Goal: Transaction & Acquisition: Book appointment/travel/reservation

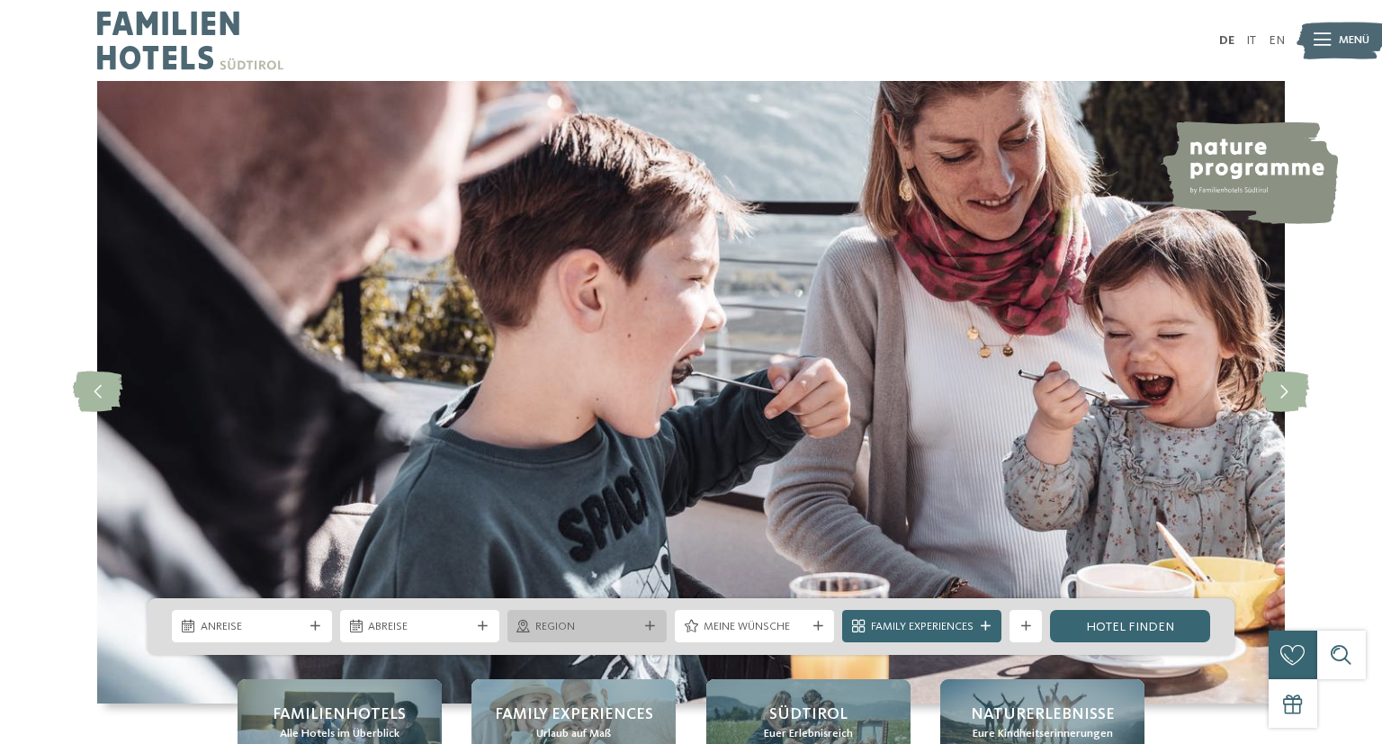
click at [649, 624] on icon at bounding box center [650, 627] width 10 height 10
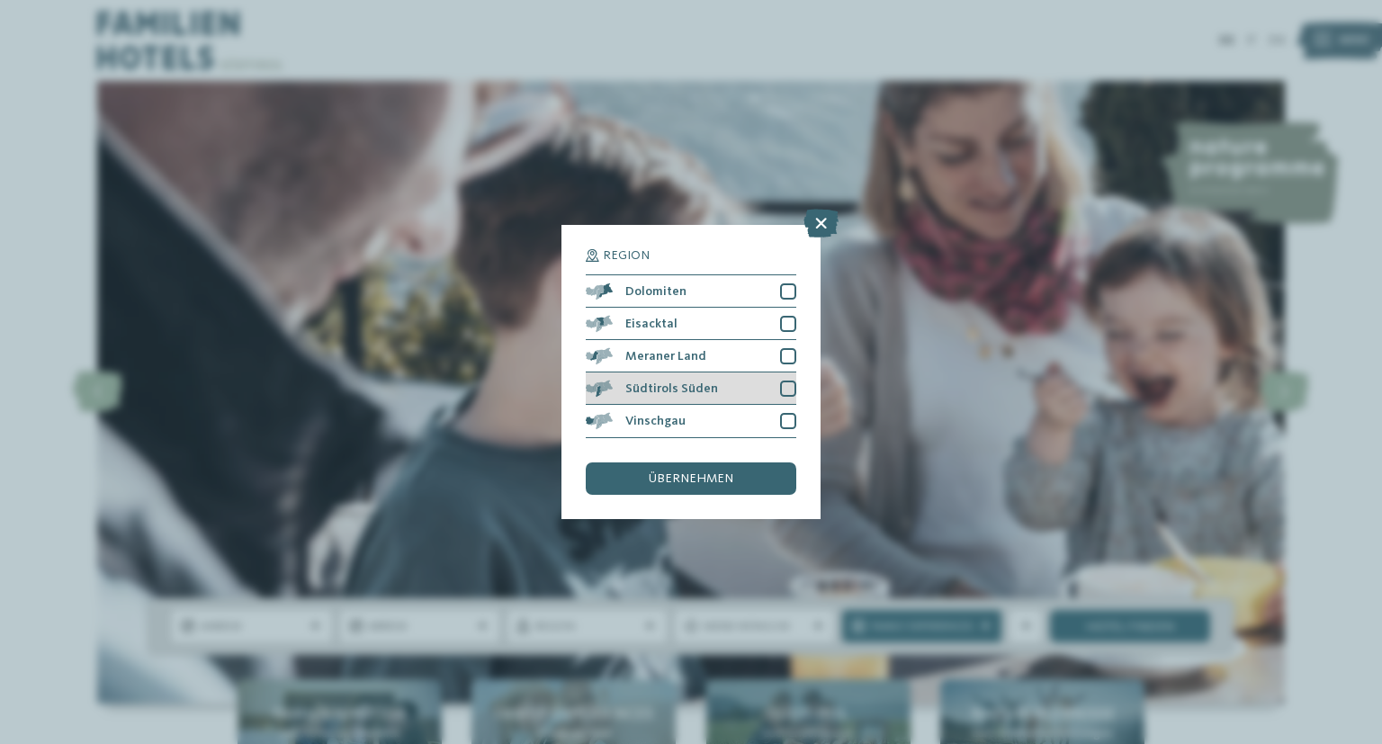
click at [785, 387] on div at bounding box center [788, 388] width 16 height 16
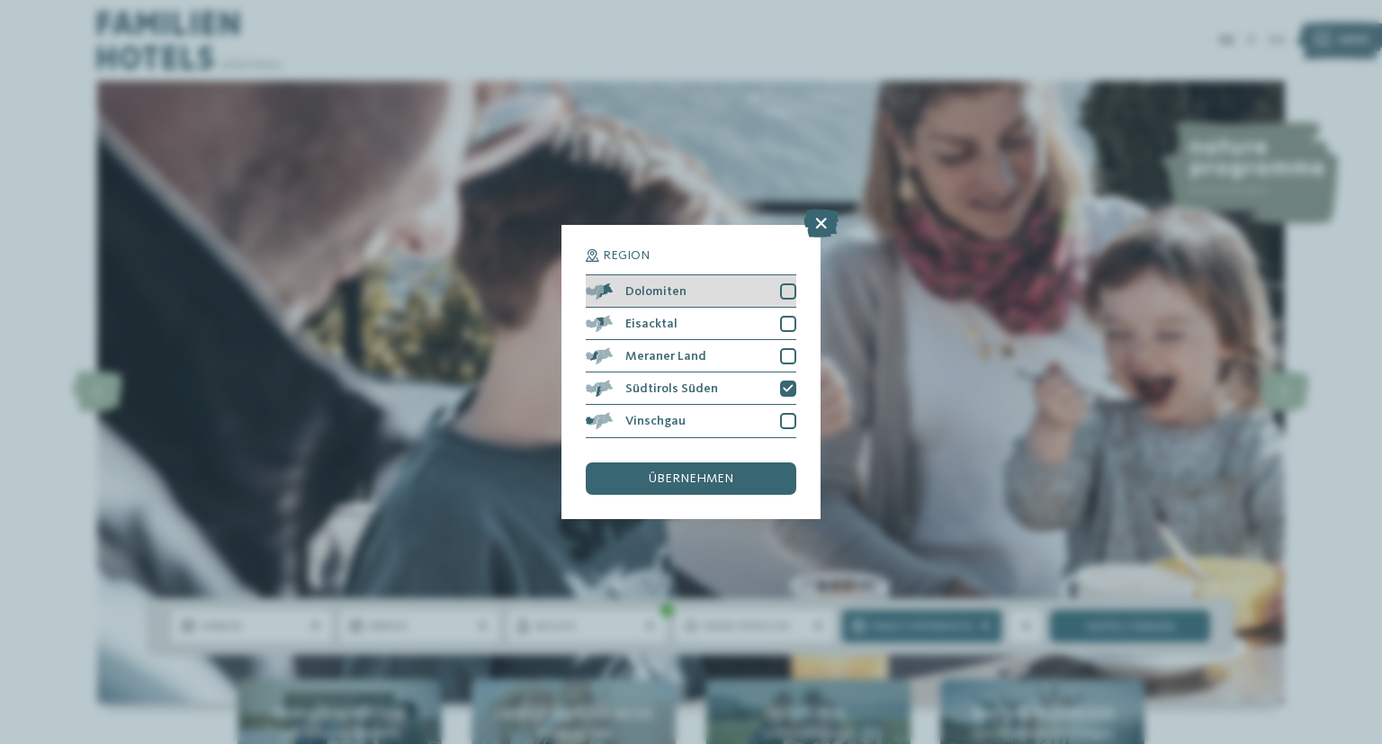
click at [793, 293] on div at bounding box center [788, 291] width 16 height 16
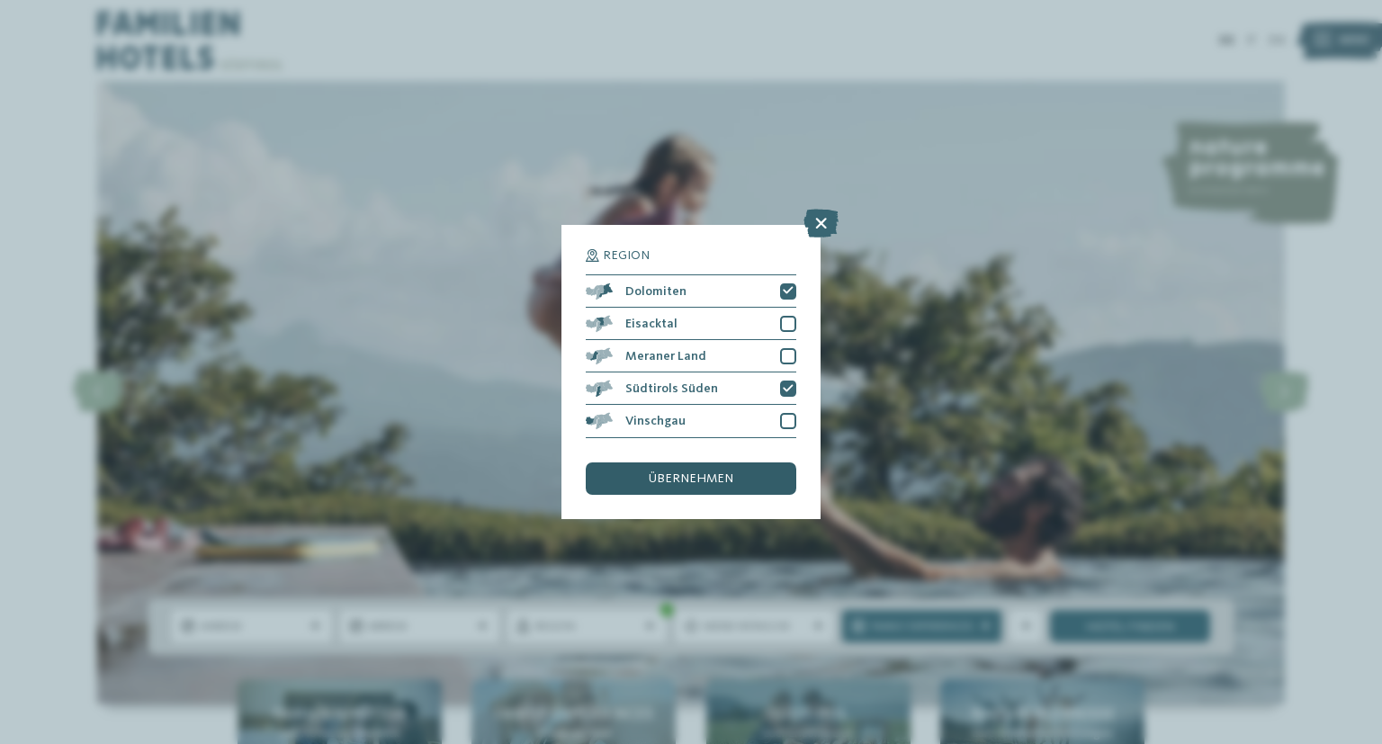
click at [750, 473] on div "übernehmen" at bounding box center [691, 478] width 210 height 32
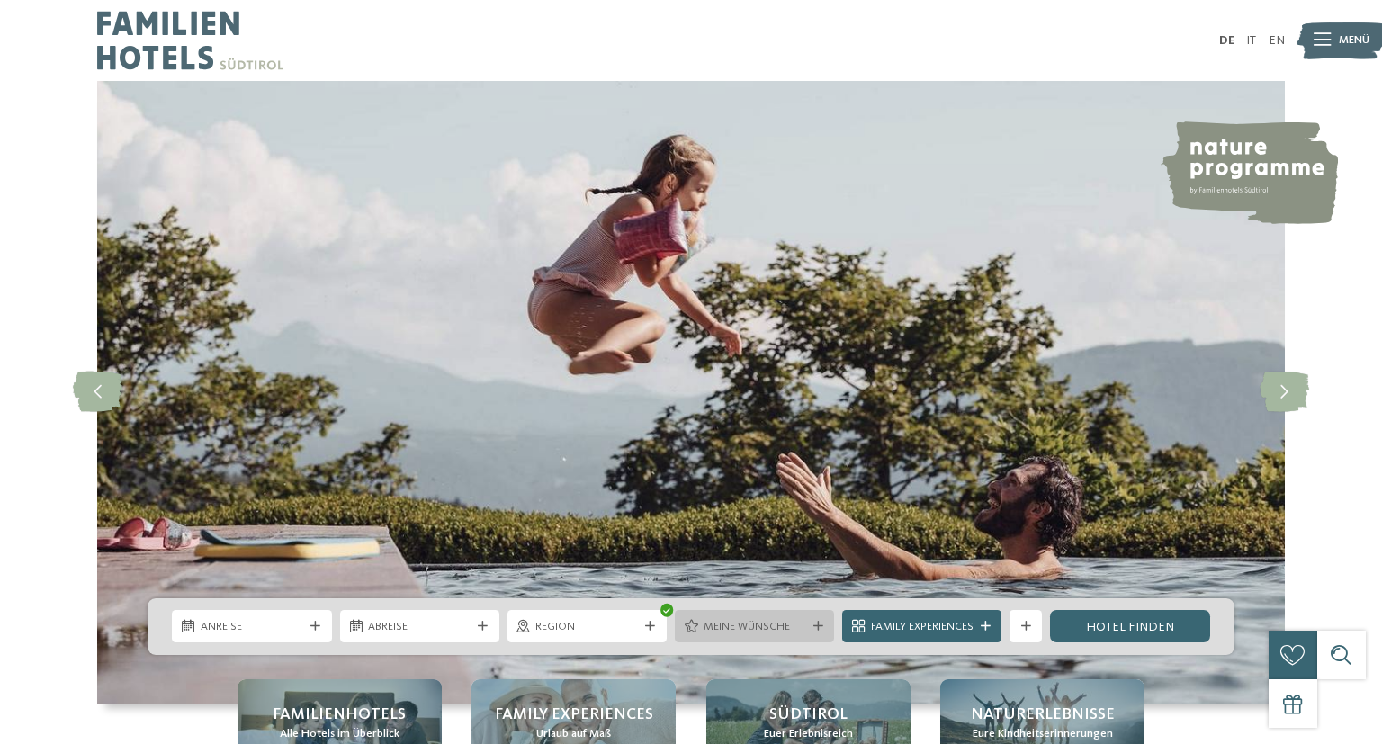
click at [754, 628] on span "Meine Wünsche" at bounding box center [754, 627] width 103 height 16
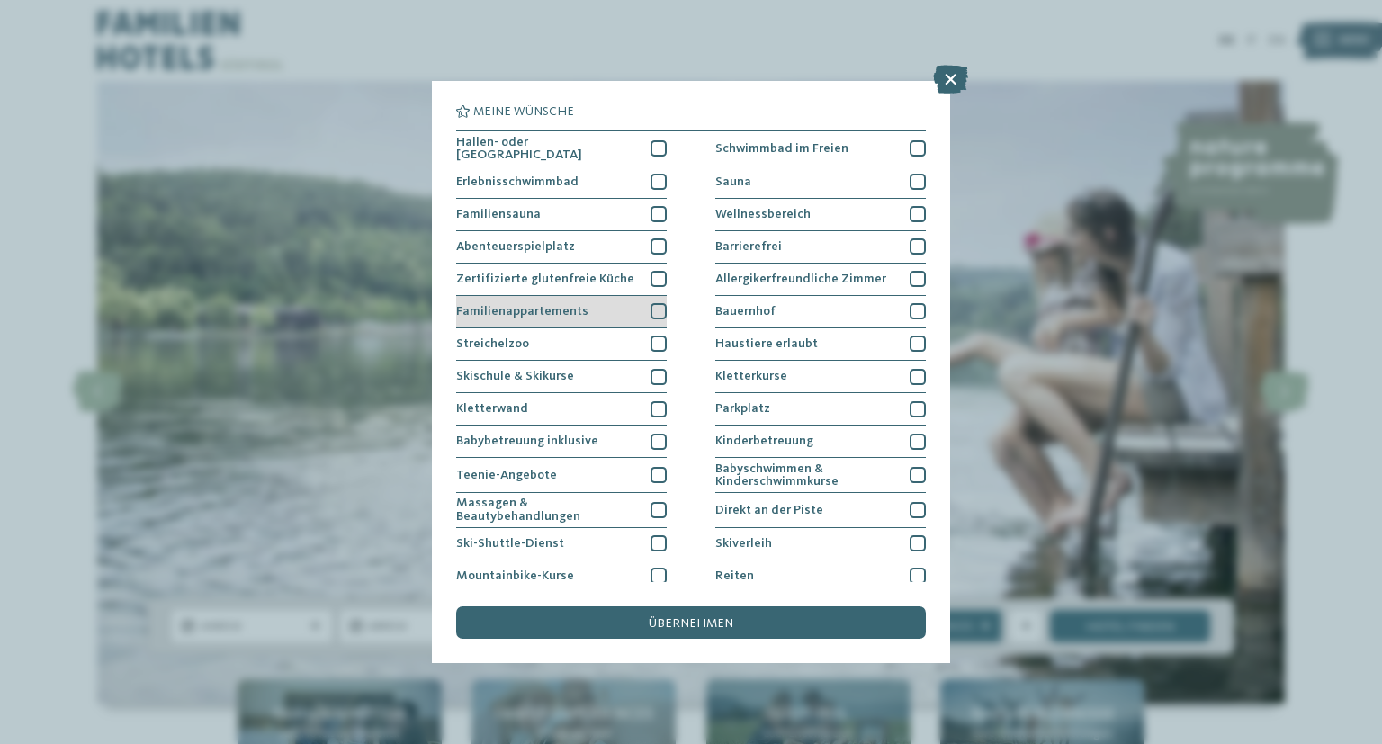
click at [653, 315] on div at bounding box center [658, 311] width 16 height 16
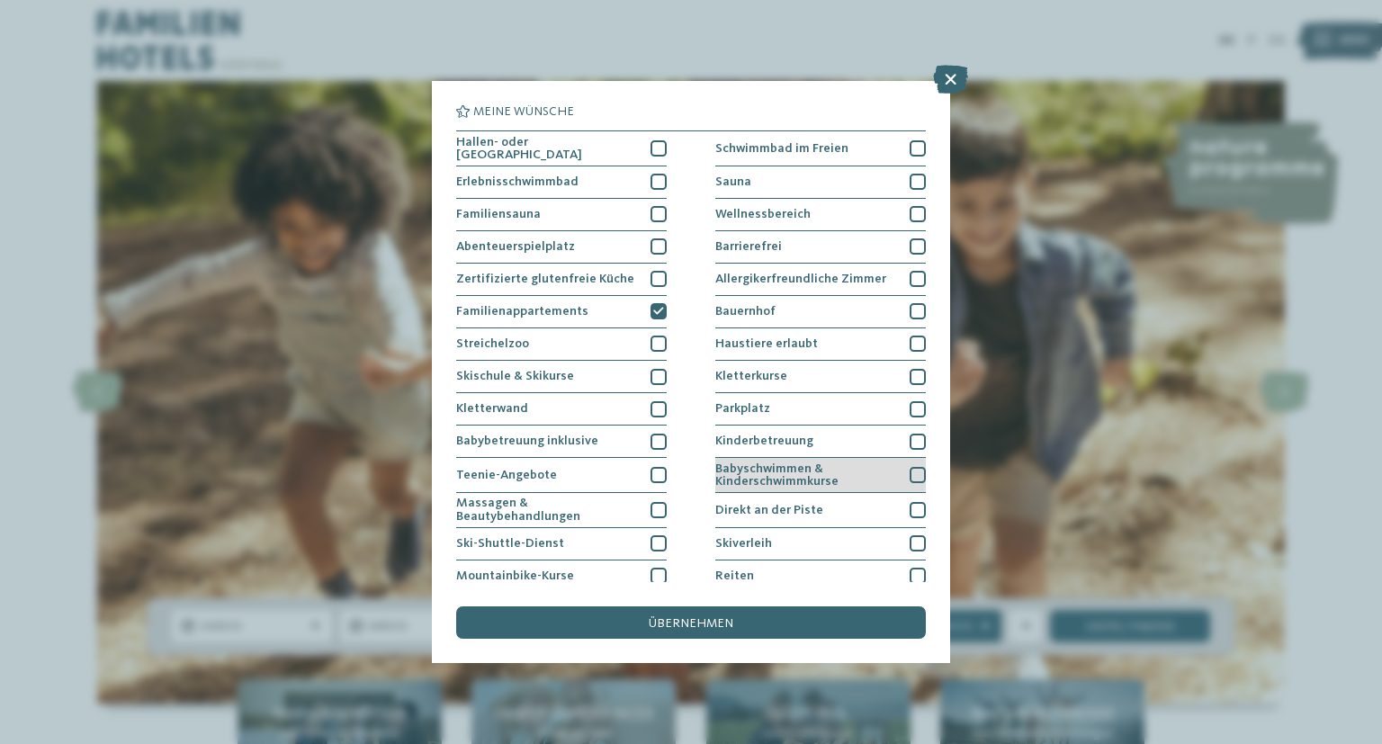
click at [915, 467] on div at bounding box center [917, 475] width 16 height 16
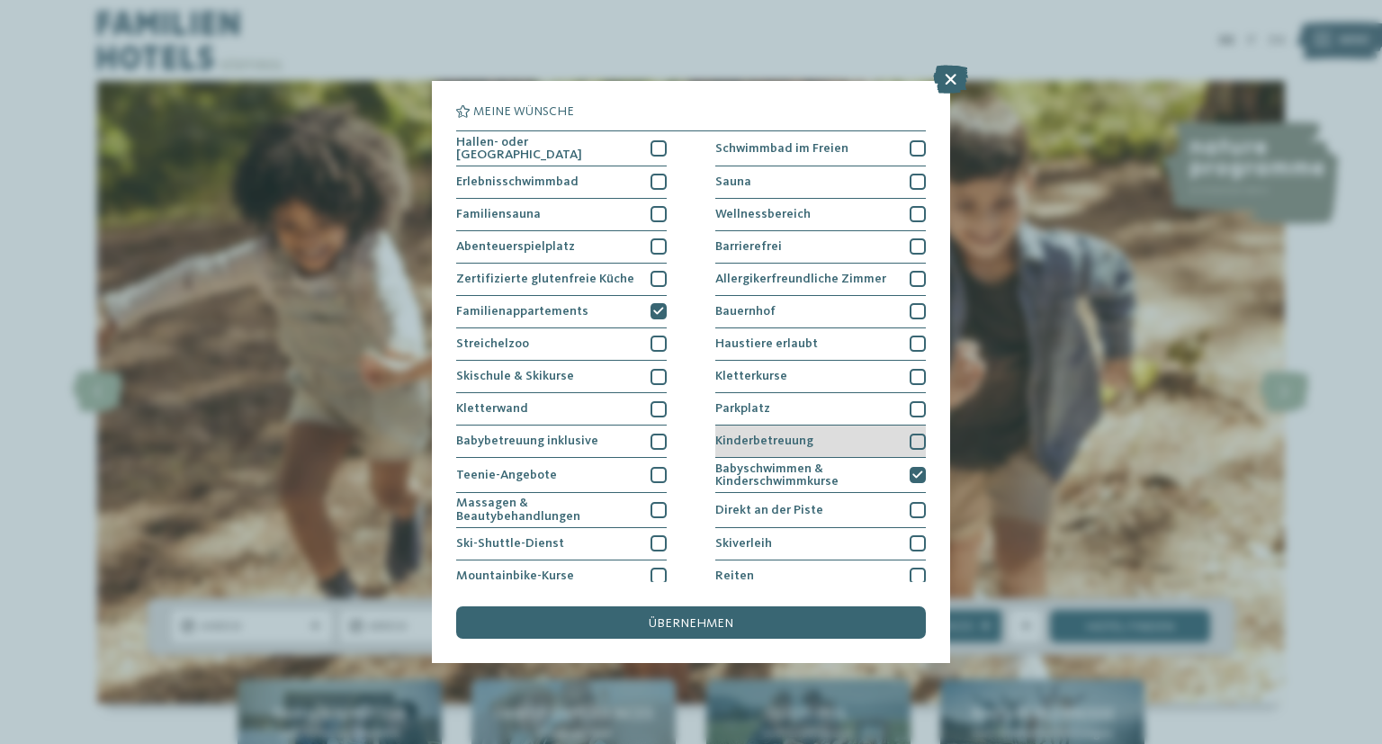
click at [911, 438] on div at bounding box center [917, 442] width 16 height 16
click at [915, 407] on div at bounding box center [917, 409] width 16 height 16
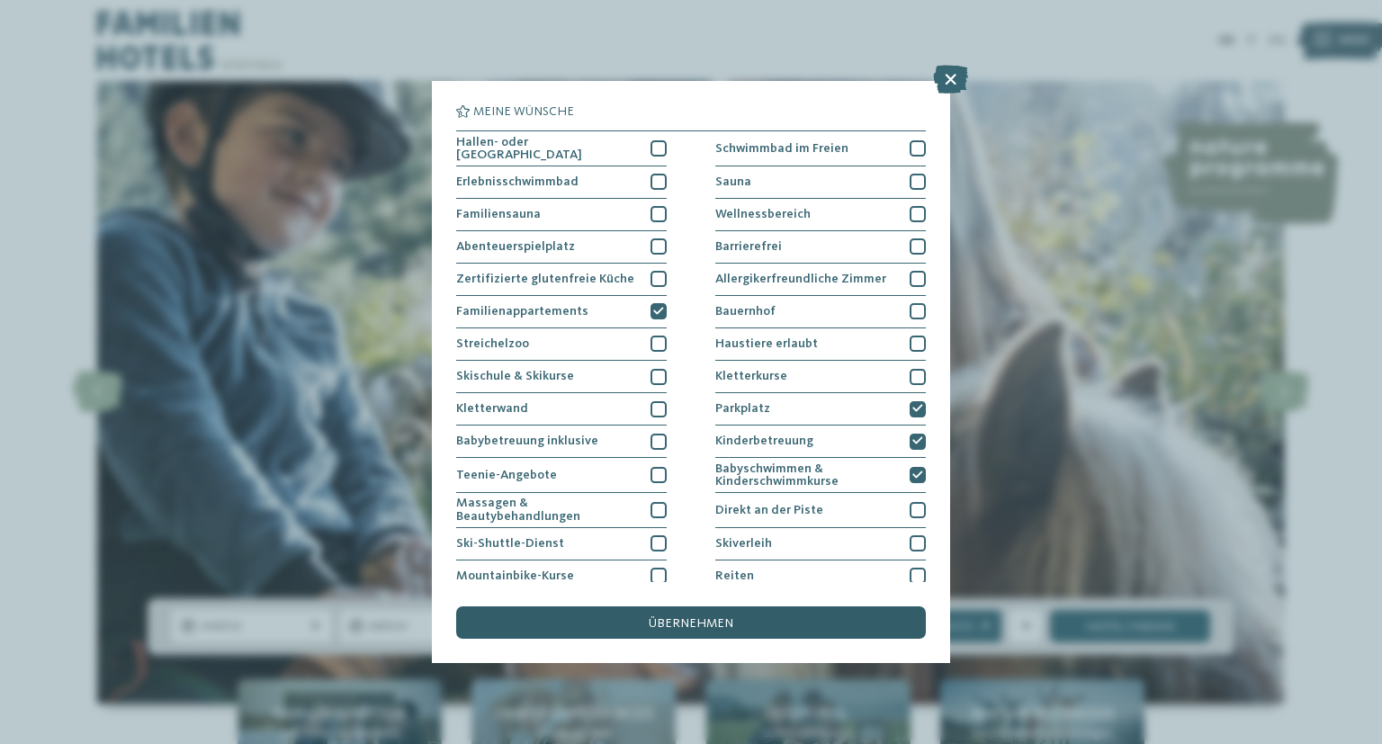
click at [765, 614] on div "übernehmen" at bounding box center [691, 622] width 470 height 32
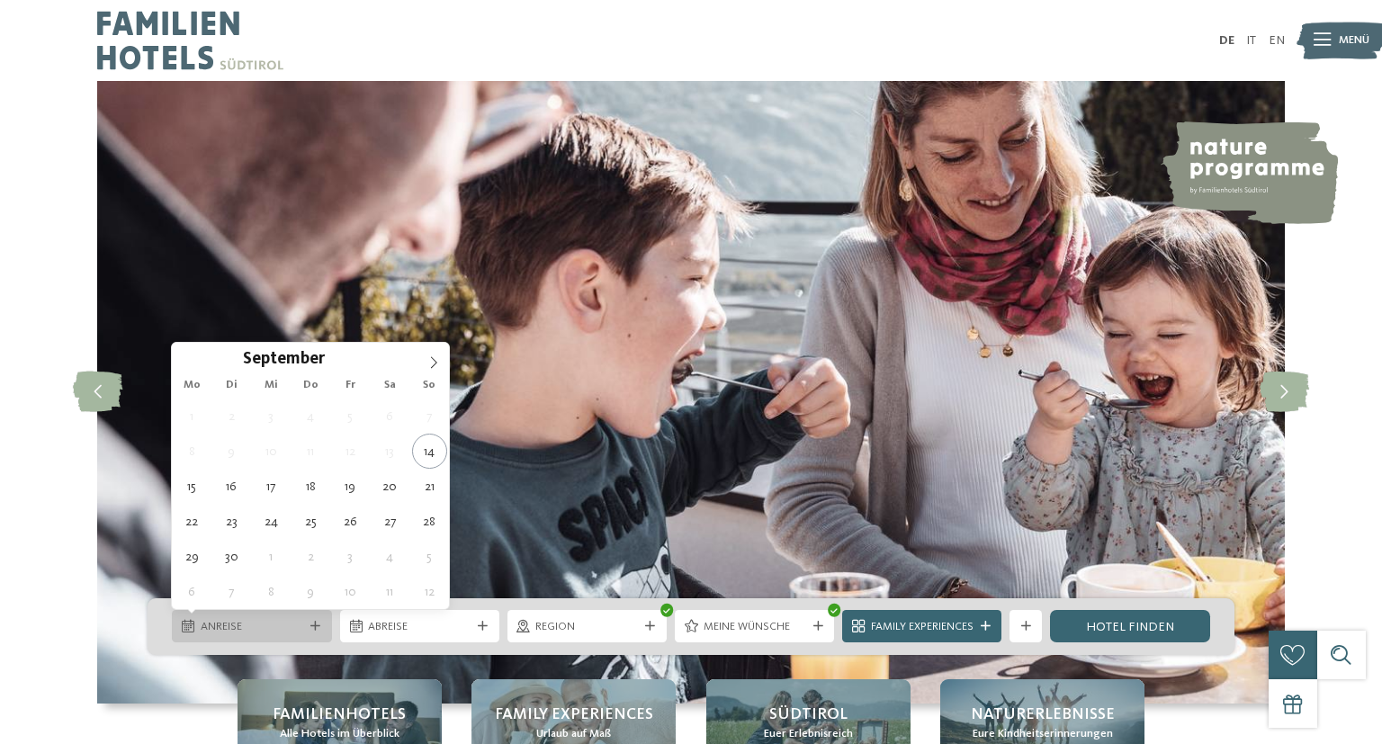
click at [290, 628] on span "Anreise" at bounding box center [252, 627] width 103 height 16
type div "14.09.2025"
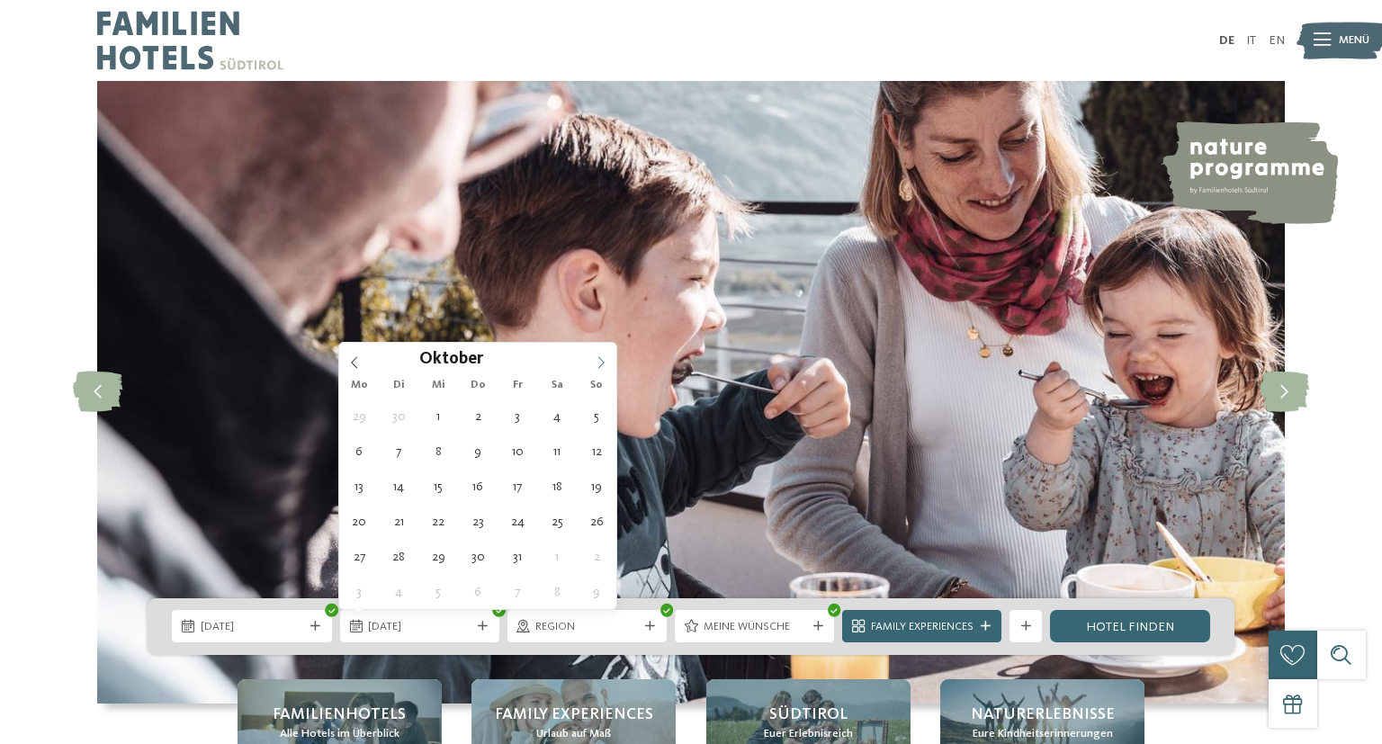
click at [604, 355] on span at bounding box center [601, 358] width 31 height 31
type input "****"
click at [604, 355] on span at bounding box center [601, 358] width 31 height 31
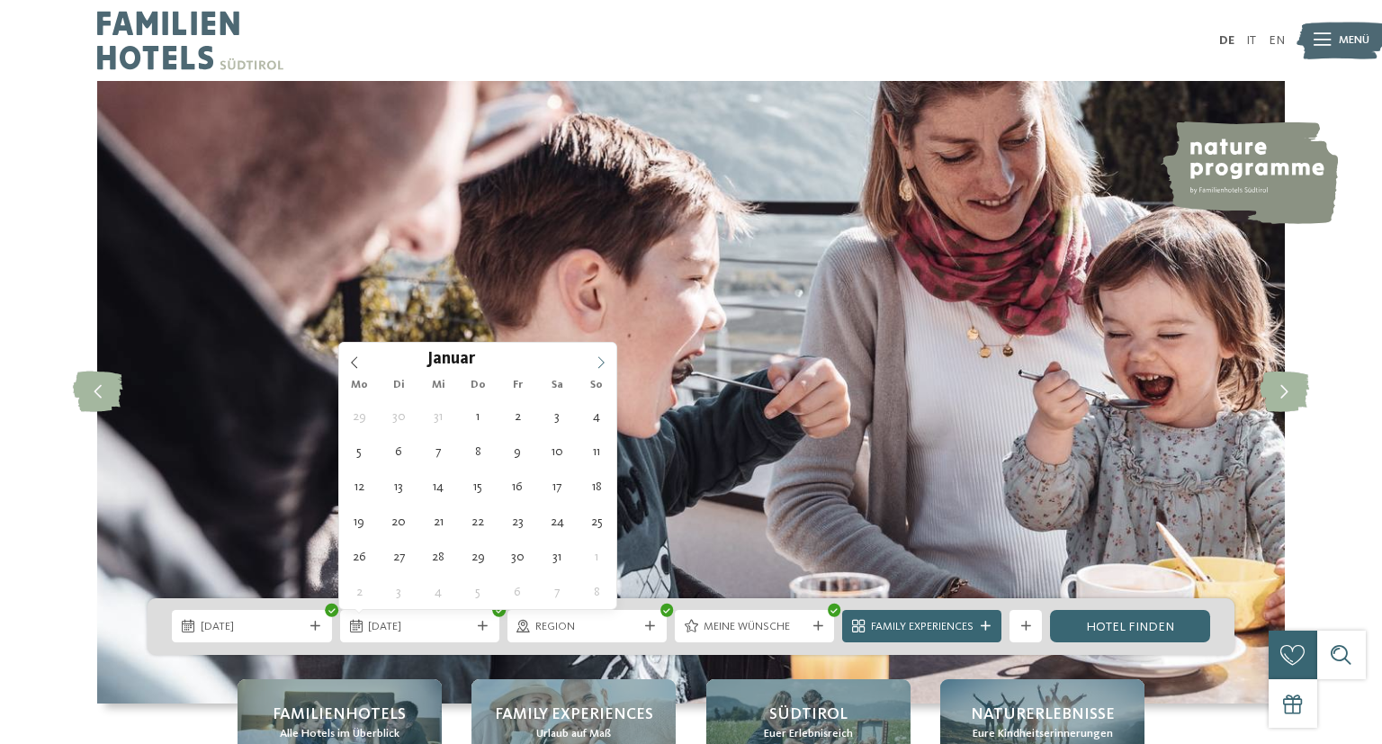
click at [604, 355] on span at bounding box center [601, 358] width 31 height 31
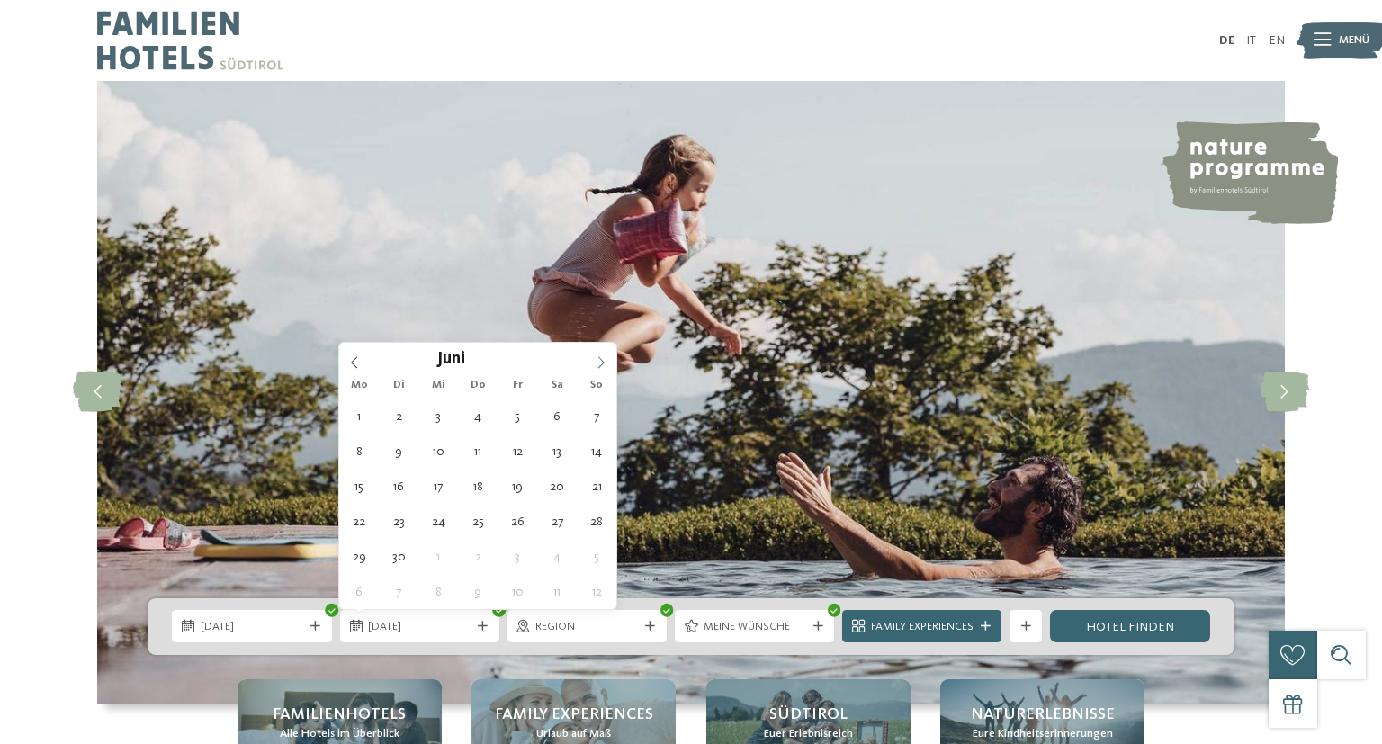
click at [604, 355] on span at bounding box center [601, 358] width 31 height 31
type div "22.08.2026"
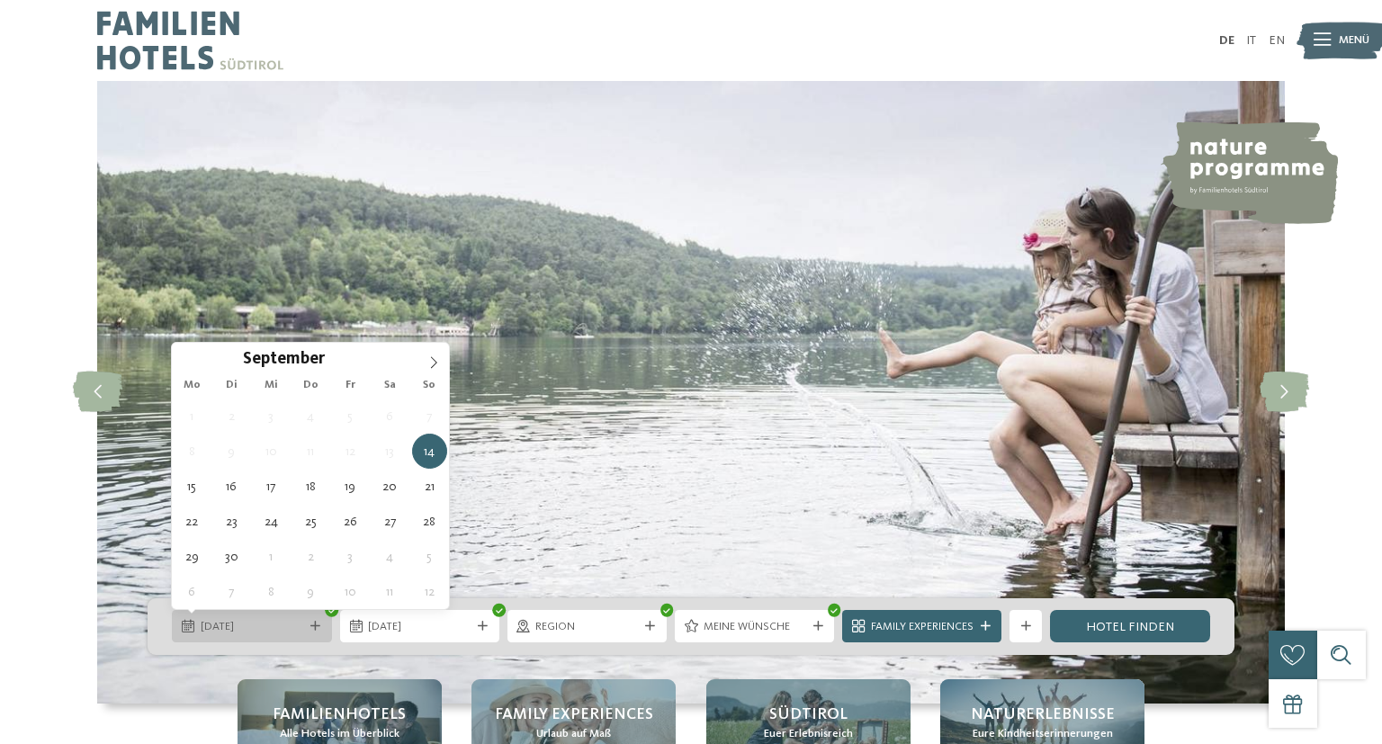
click at [291, 629] on span "14.09.2025" at bounding box center [252, 627] width 103 height 16
click at [425, 370] on span at bounding box center [433, 358] width 31 height 31
type input "****"
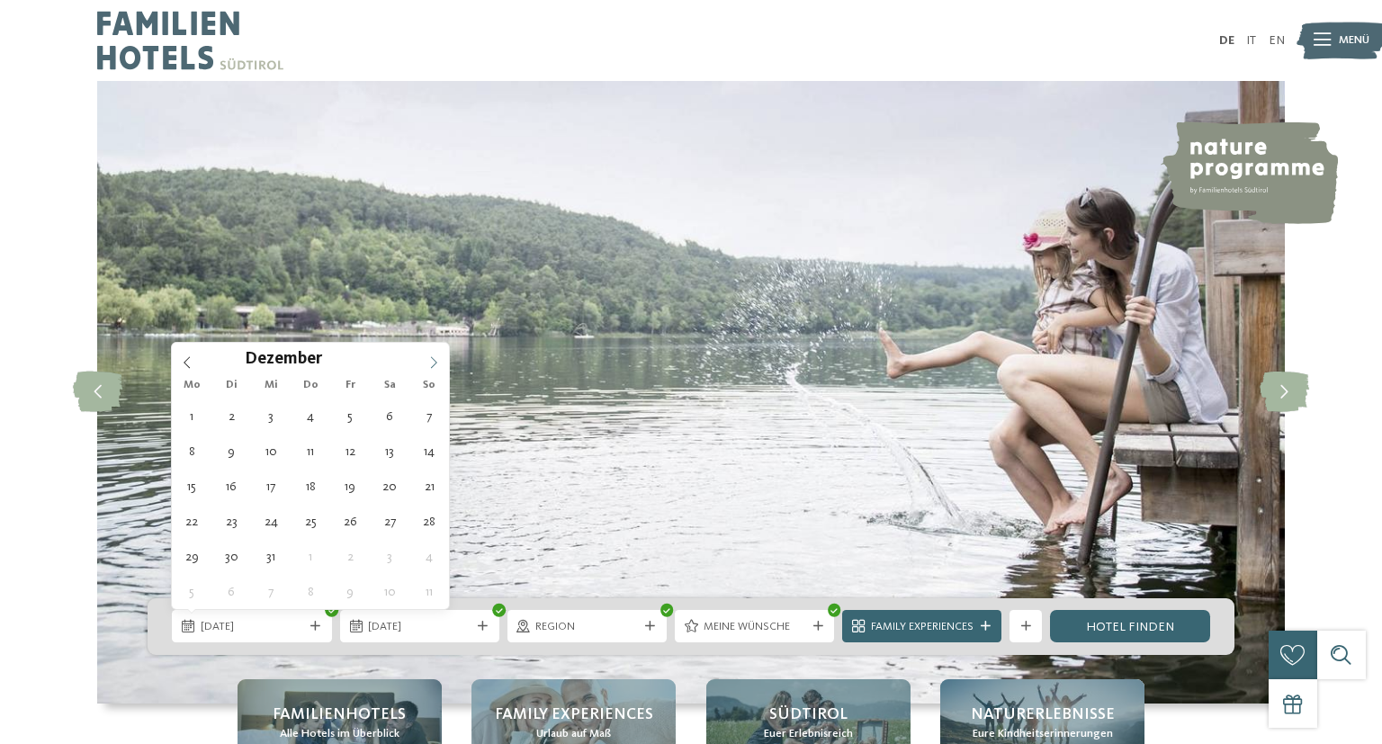
click at [425, 370] on span at bounding box center [433, 358] width 31 height 31
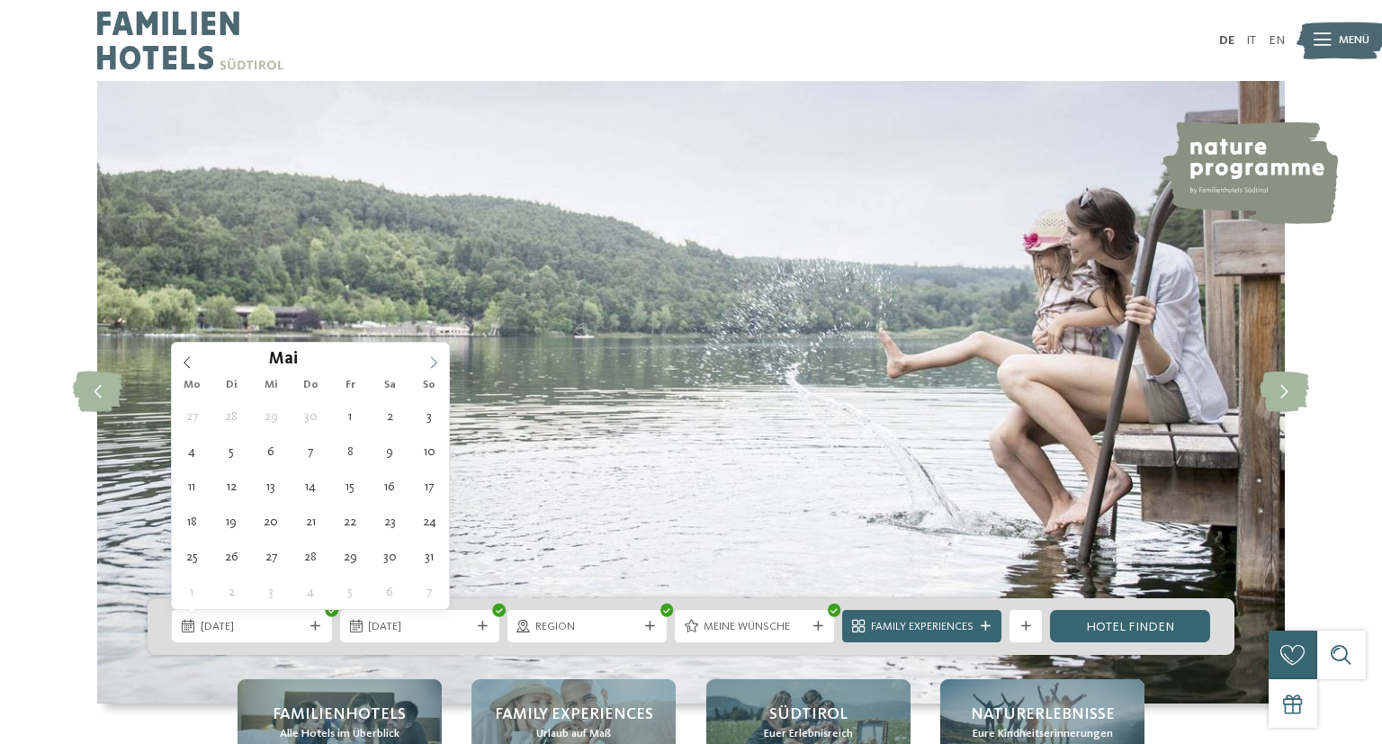
click at [425, 370] on span at bounding box center [433, 358] width 31 height 31
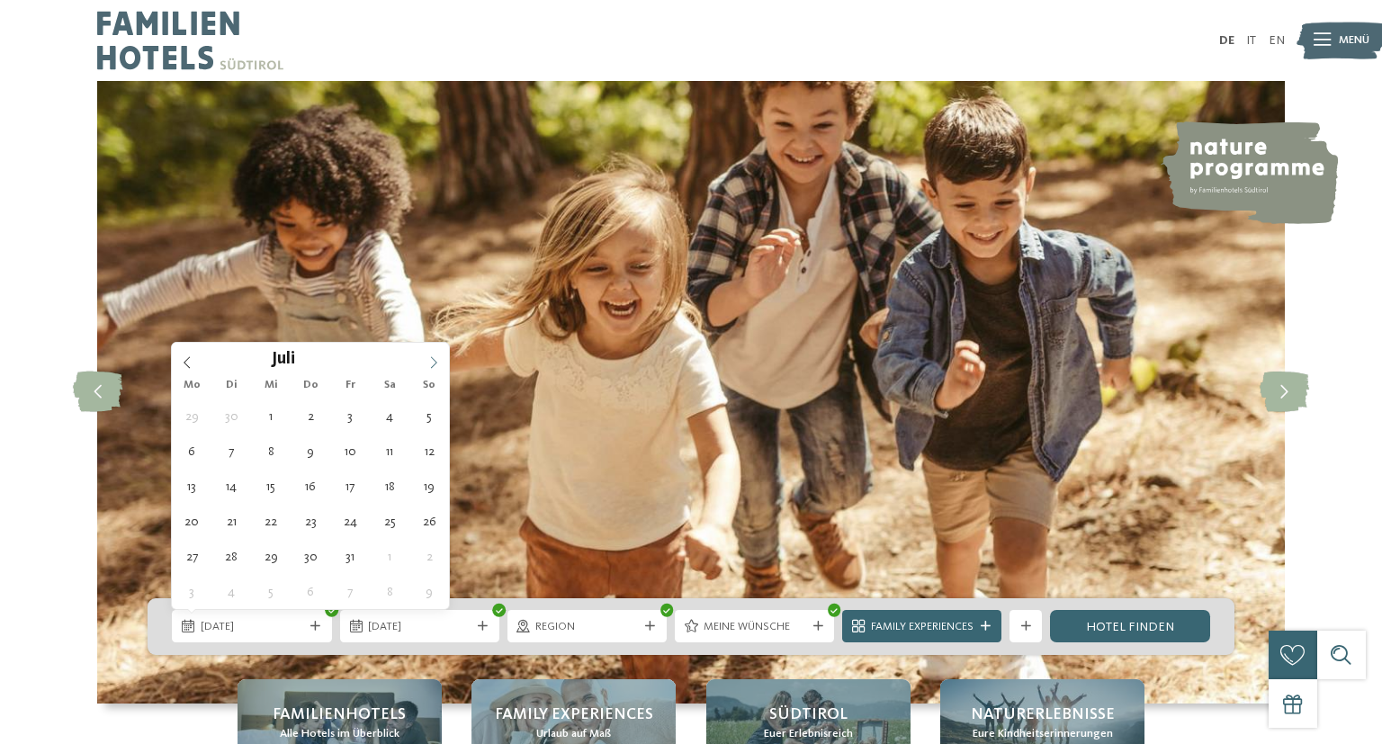
click at [425, 370] on span at bounding box center [433, 358] width 31 height 31
type div "16.08.2026"
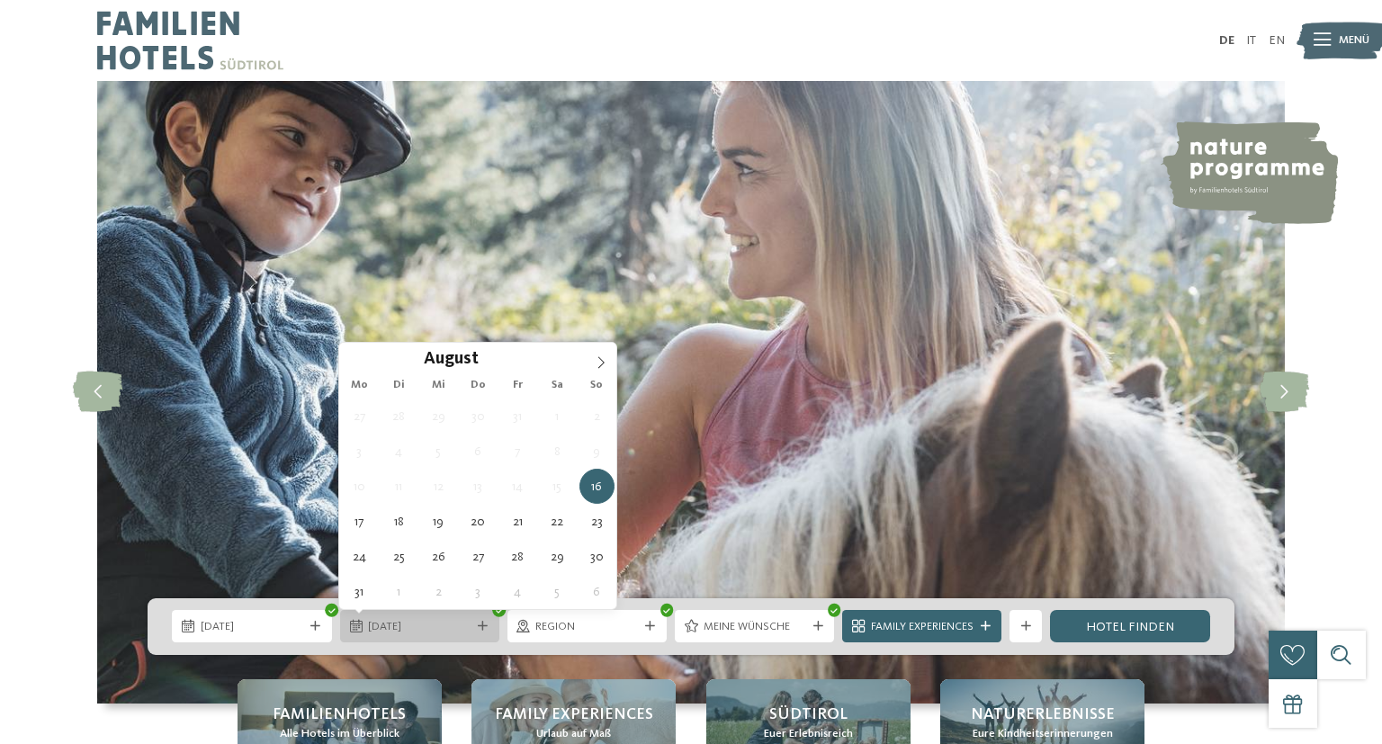
click at [490, 624] on div at bounding box center [483, 627] width 16 height 10
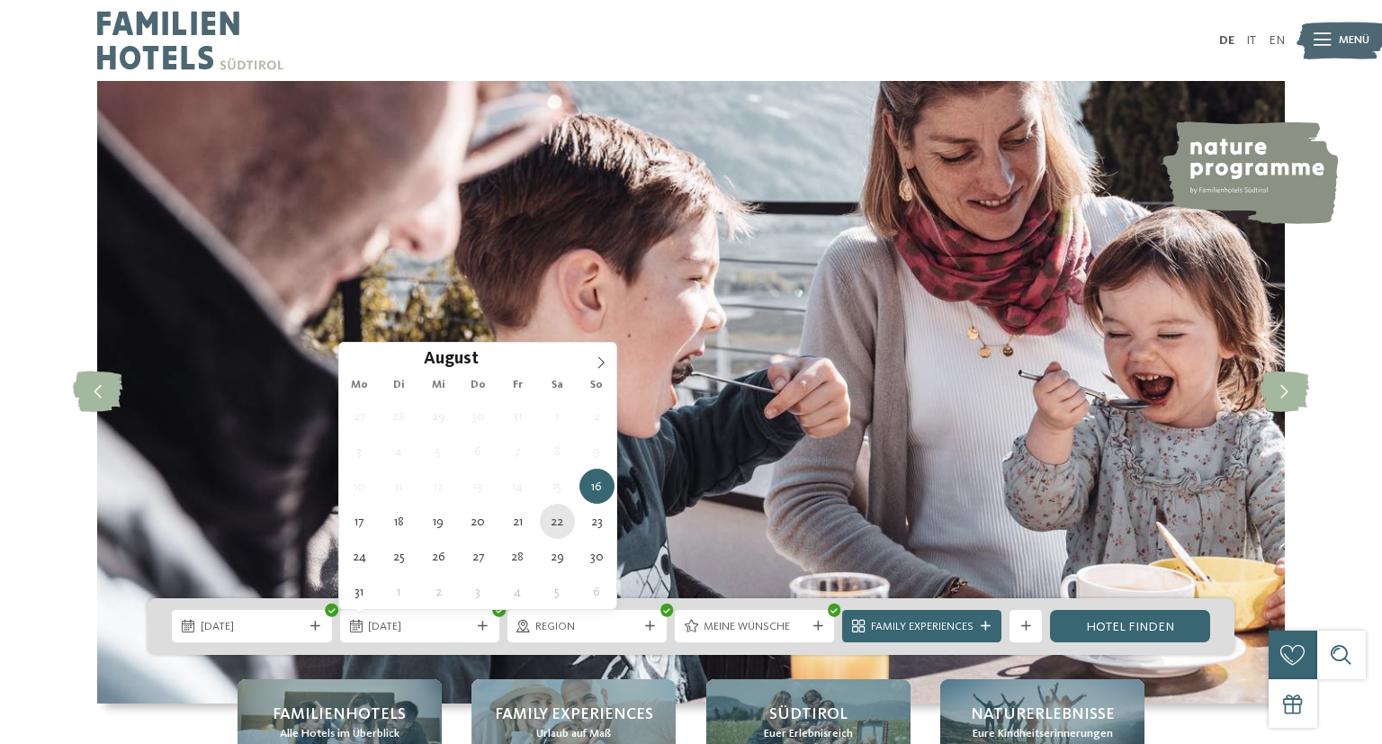
type div "22.08.2026"
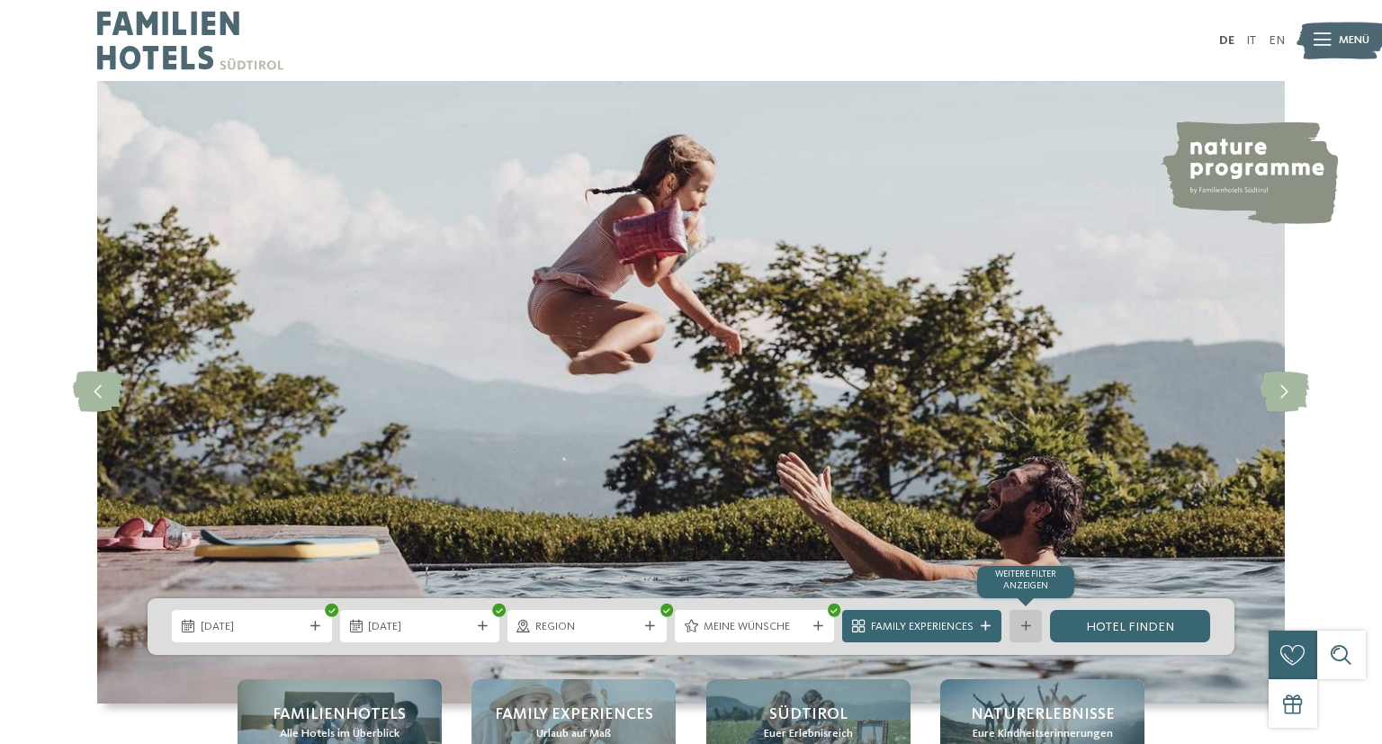
click at [1016, 628] on div "Weitere Filter anzeigen" at bounding box center [1025, 626] width 32 height 32
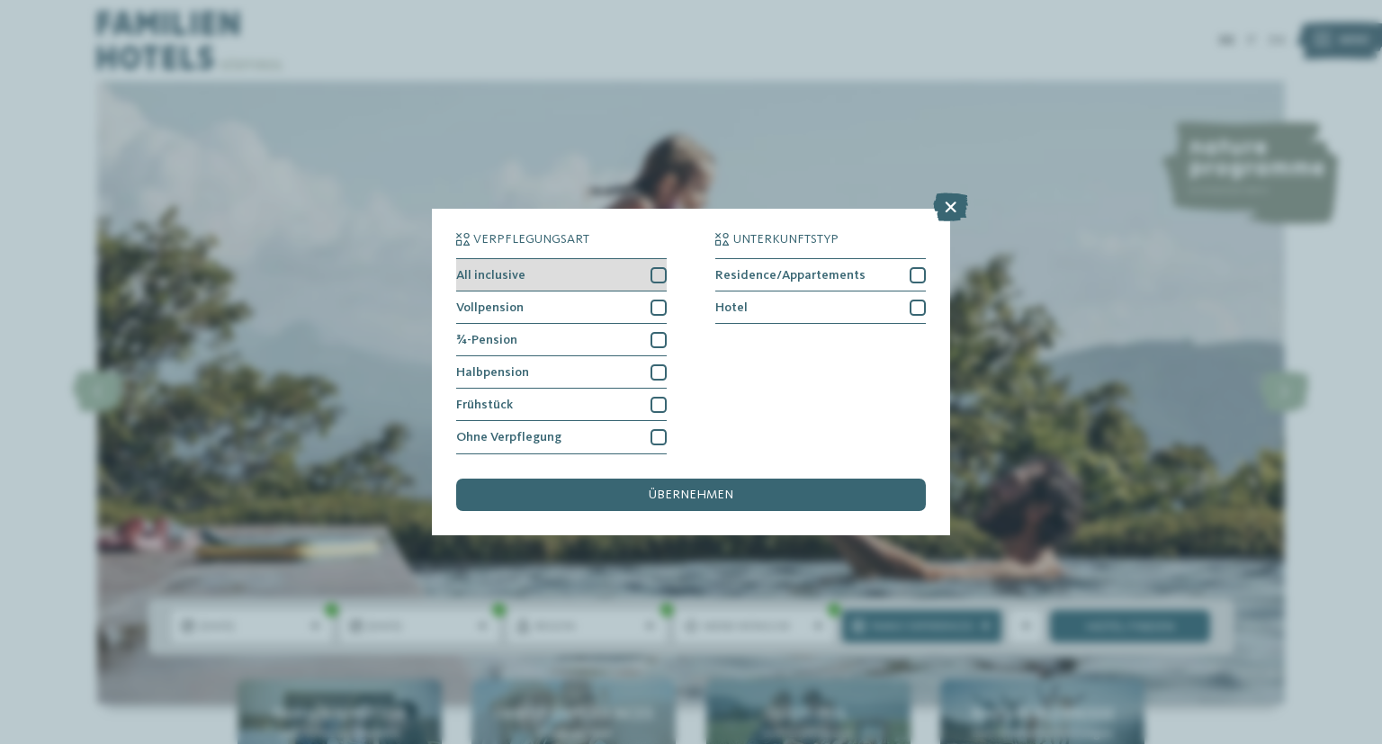
click at [659, 281] on div at bounding box center [658, 275] width 16 height 16
click at [674, 485] on div "übernehmen" at bounding box center [691, 495] width 470 height 32
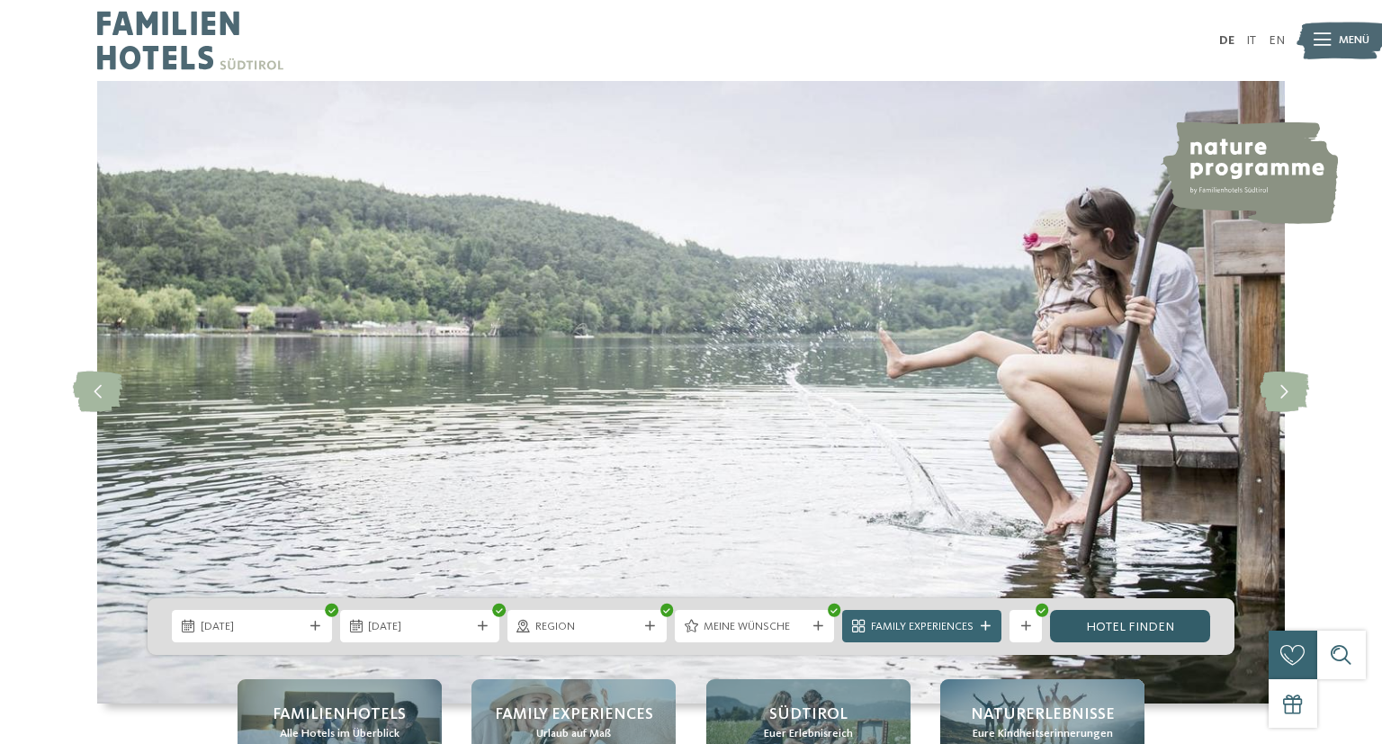
click at [1154, 621] on link "Hotel finden" at bounding box center [1129, 626] width 159 height 32
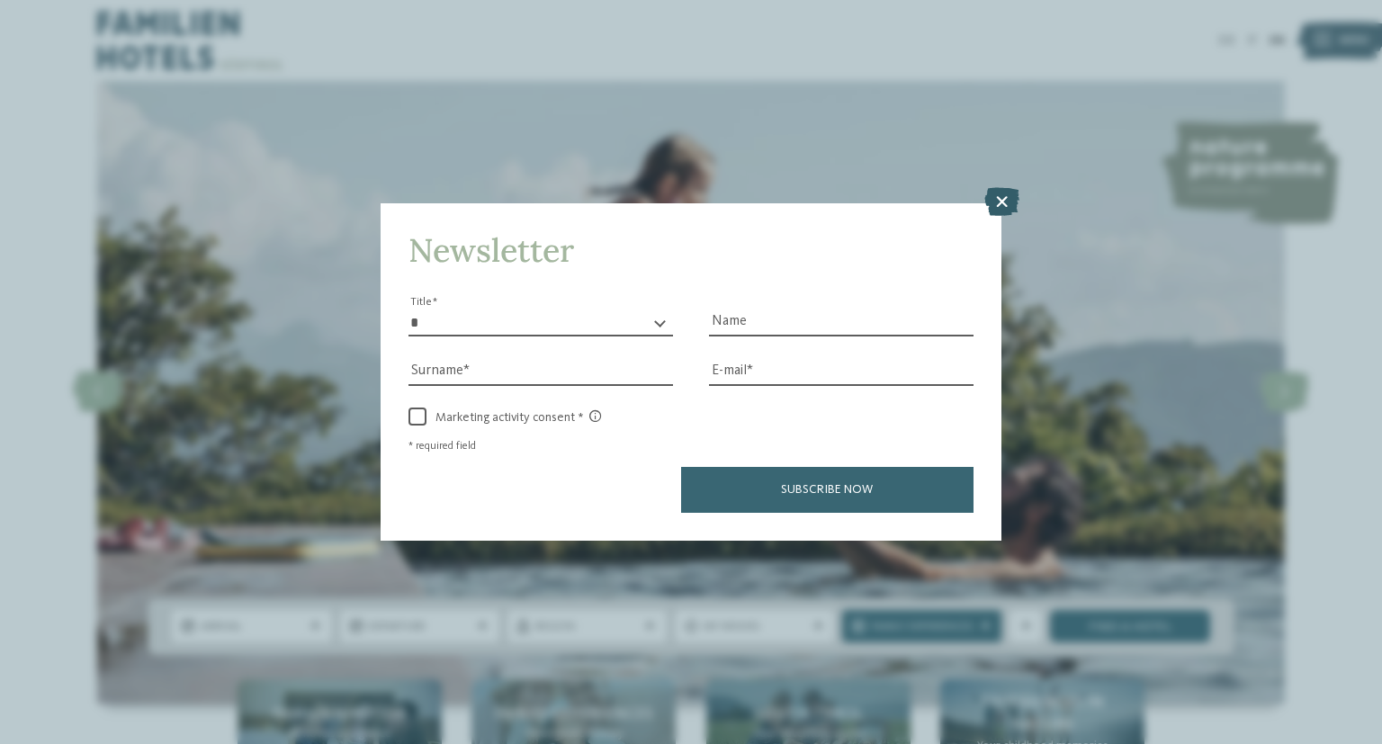
click at [1016, 201] on icon at bounding box center [1001, 201] width 35 height 29
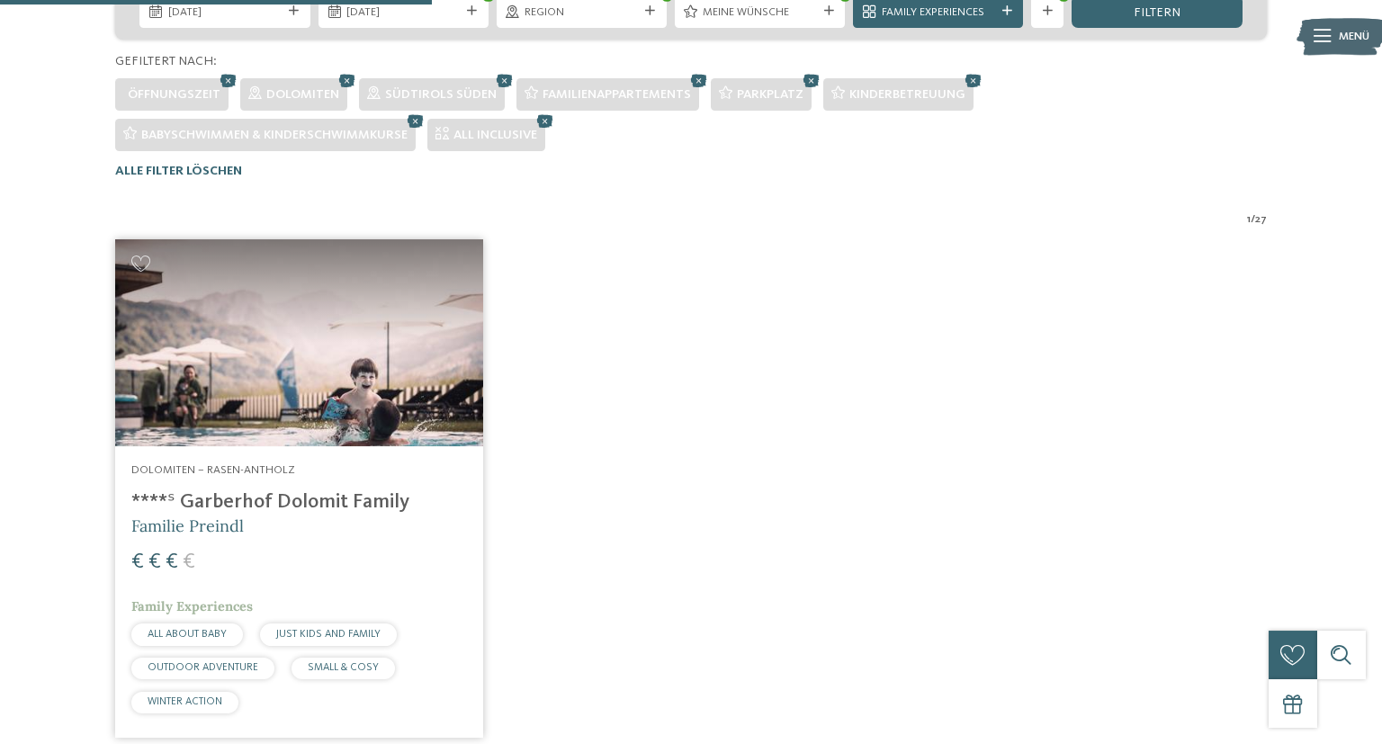
scroll to position [446, 0]
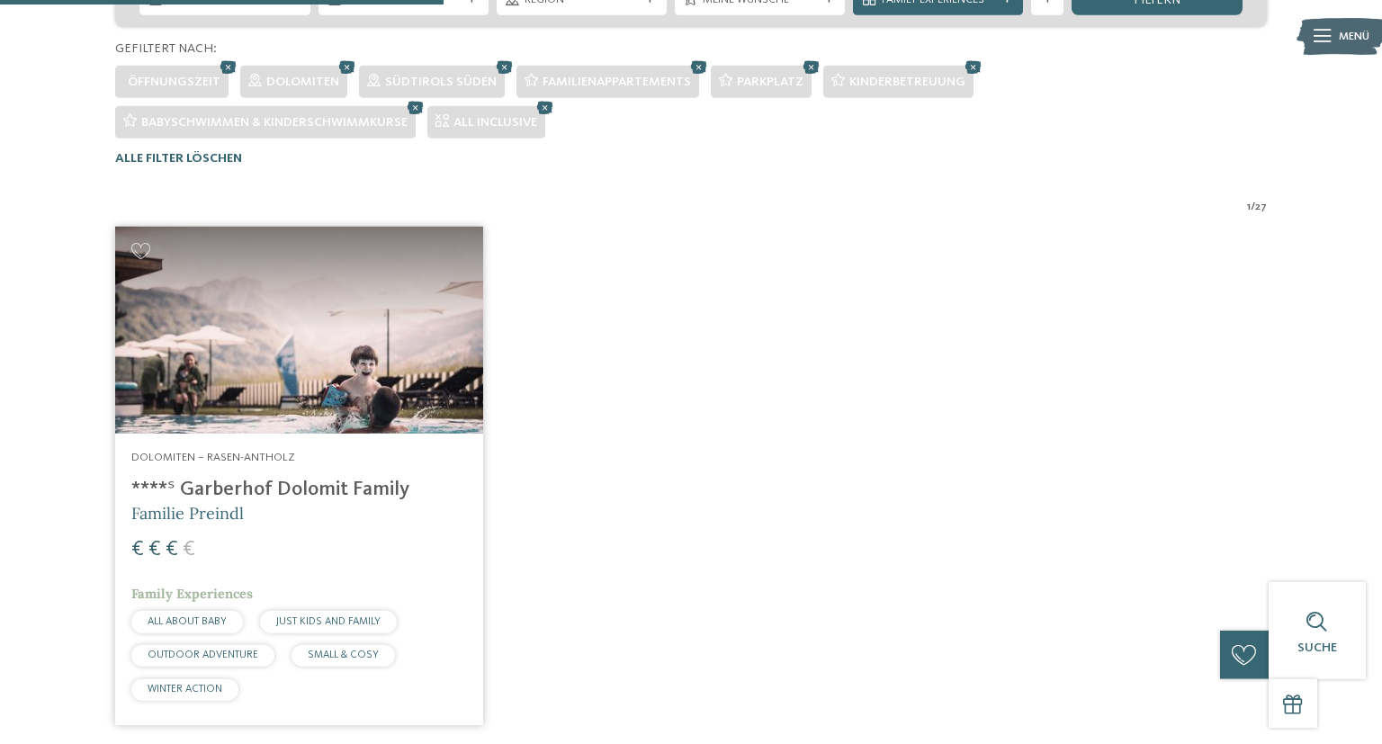
click at [398, 488] on h4 "****ˢ Garberhof Dolomit Family" at bounding box center [298, 490] width 335 height 24
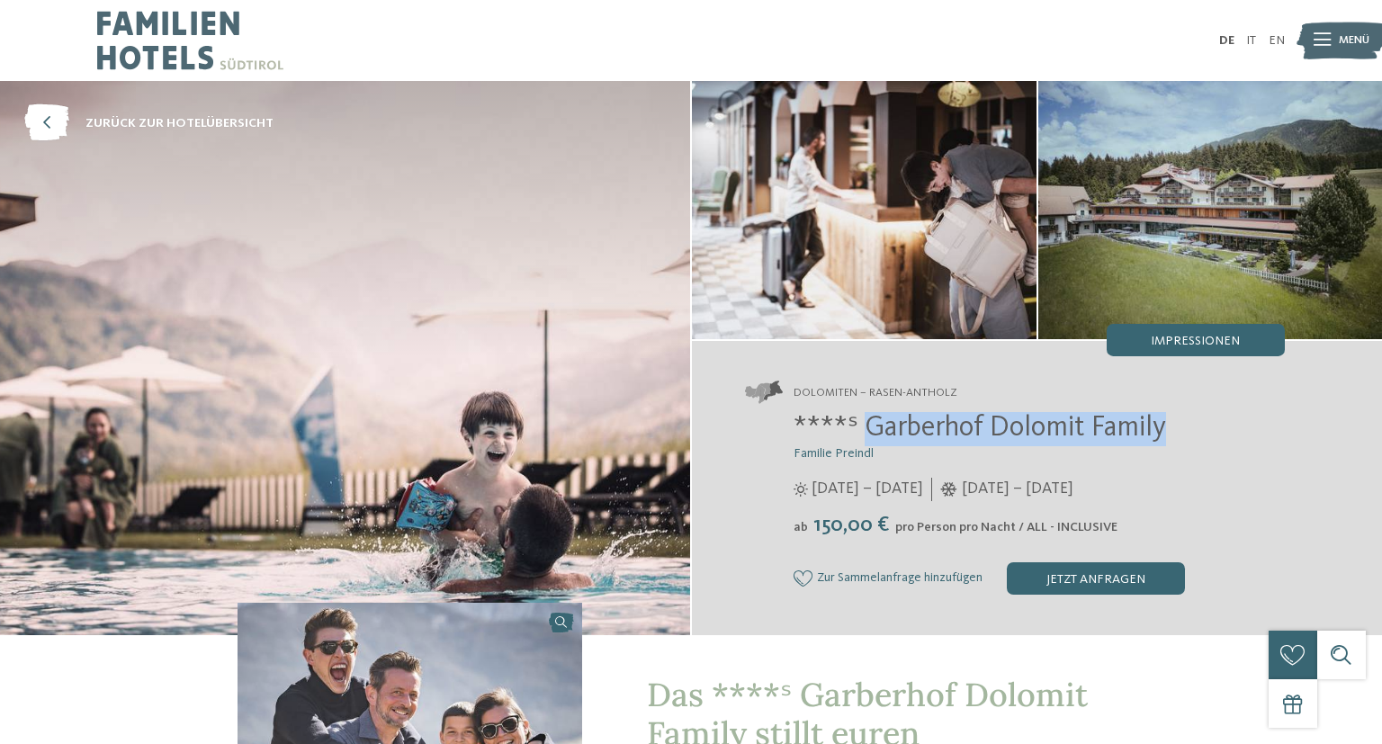
drag, startPoint x: 1189, startPoint y: 419, endPoint x: 869, endPoint y: 429, distance: 320.4
click at [869, 429] on h2 "****ˢ Garberhof Dolomit Family" at bounding box center [1038, 429] width 491 height 34
copy span "Garberhof Dolomit Family"
